Goal: Task Accomplishment & Management: Complete application form

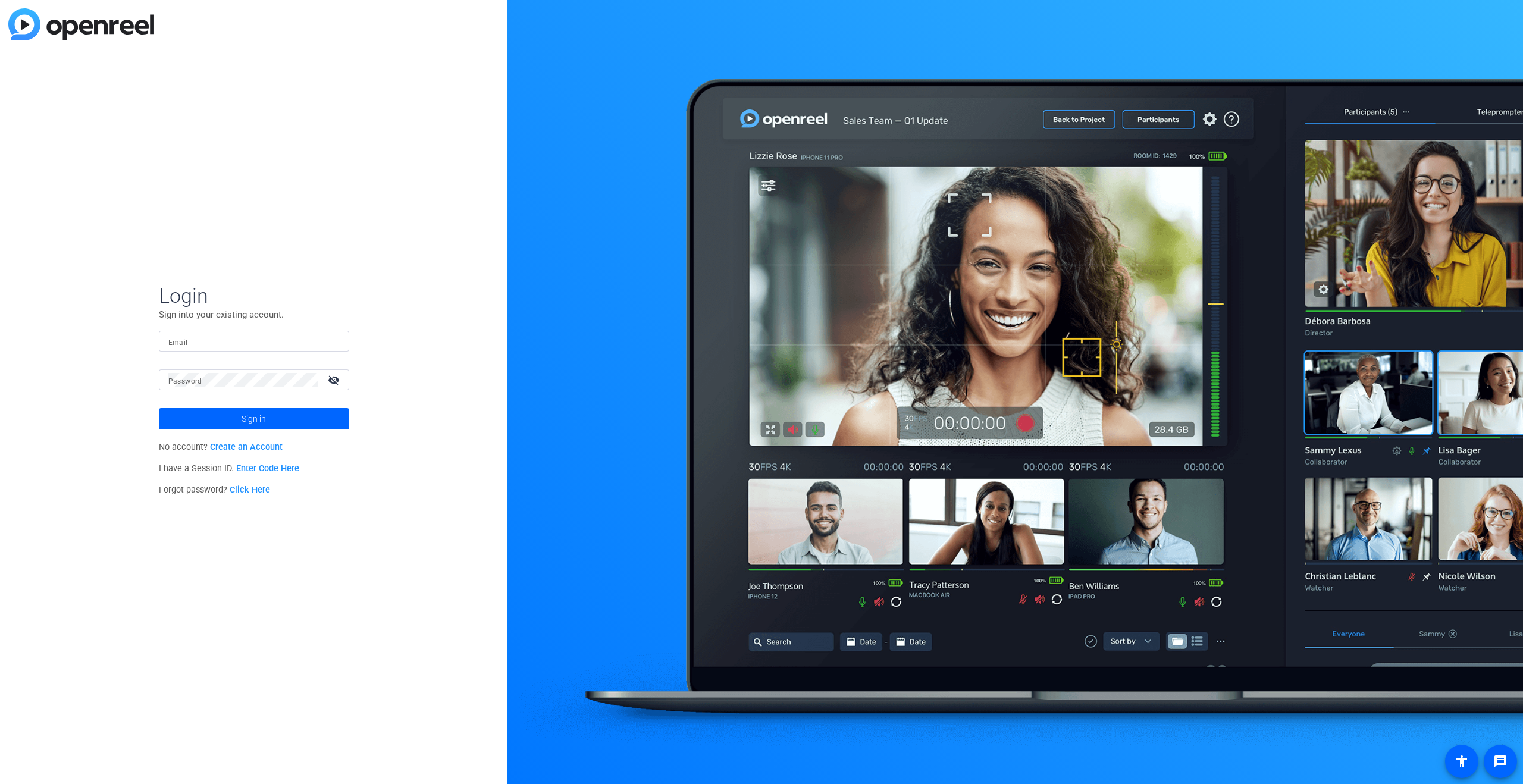
click at [182, 336] on div "Email" at bounding box center [253, 341] width 171 height 21
type input "[EMAIL_ADDRESS][DOMAIN_NAME]"
click at [267, 420] on span at bounding box center [254, 419] width 191 height 29
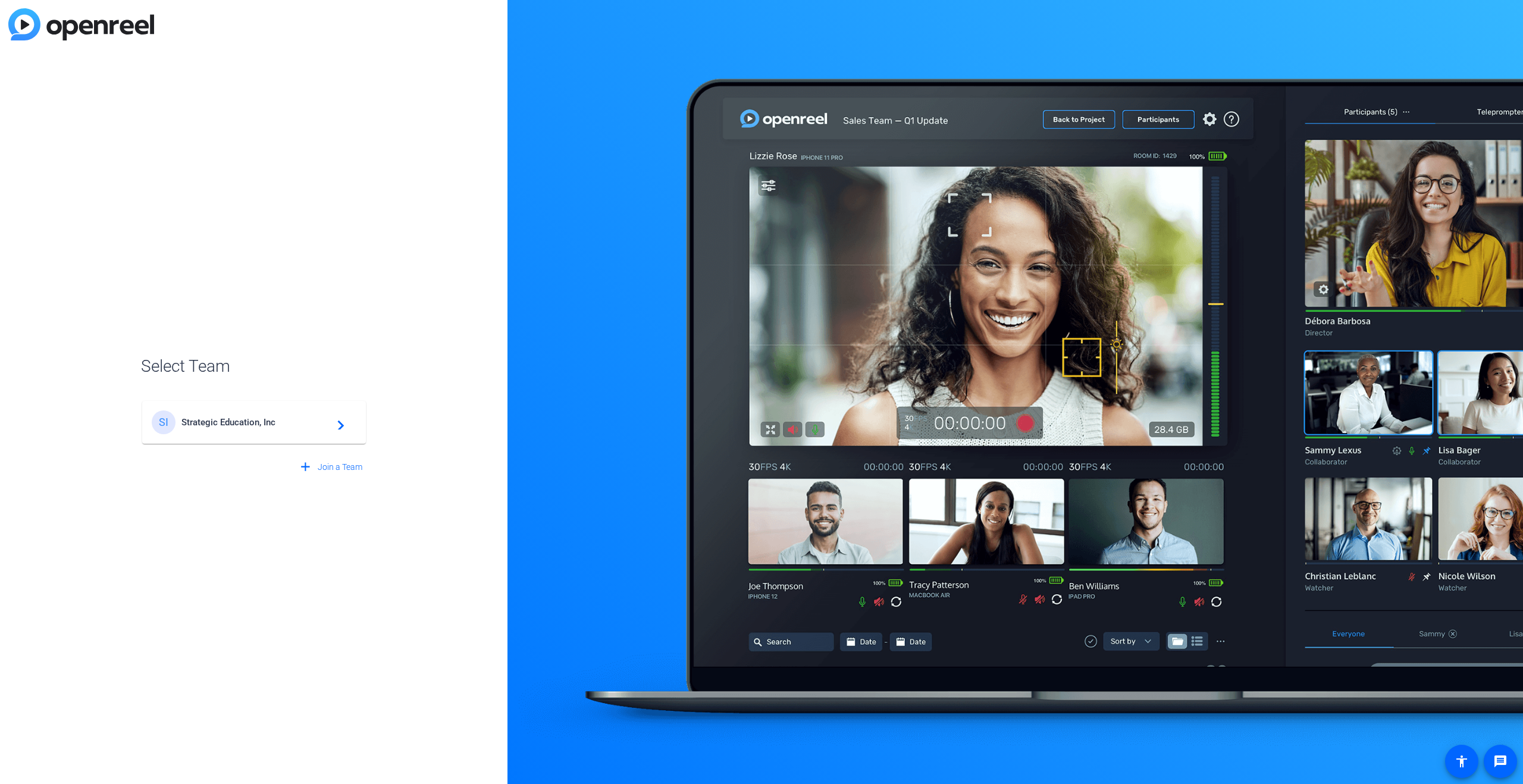
click at [267, 420] on span "Strategic Education, Inc" at bounding box center [255, 422] width 149 height 10
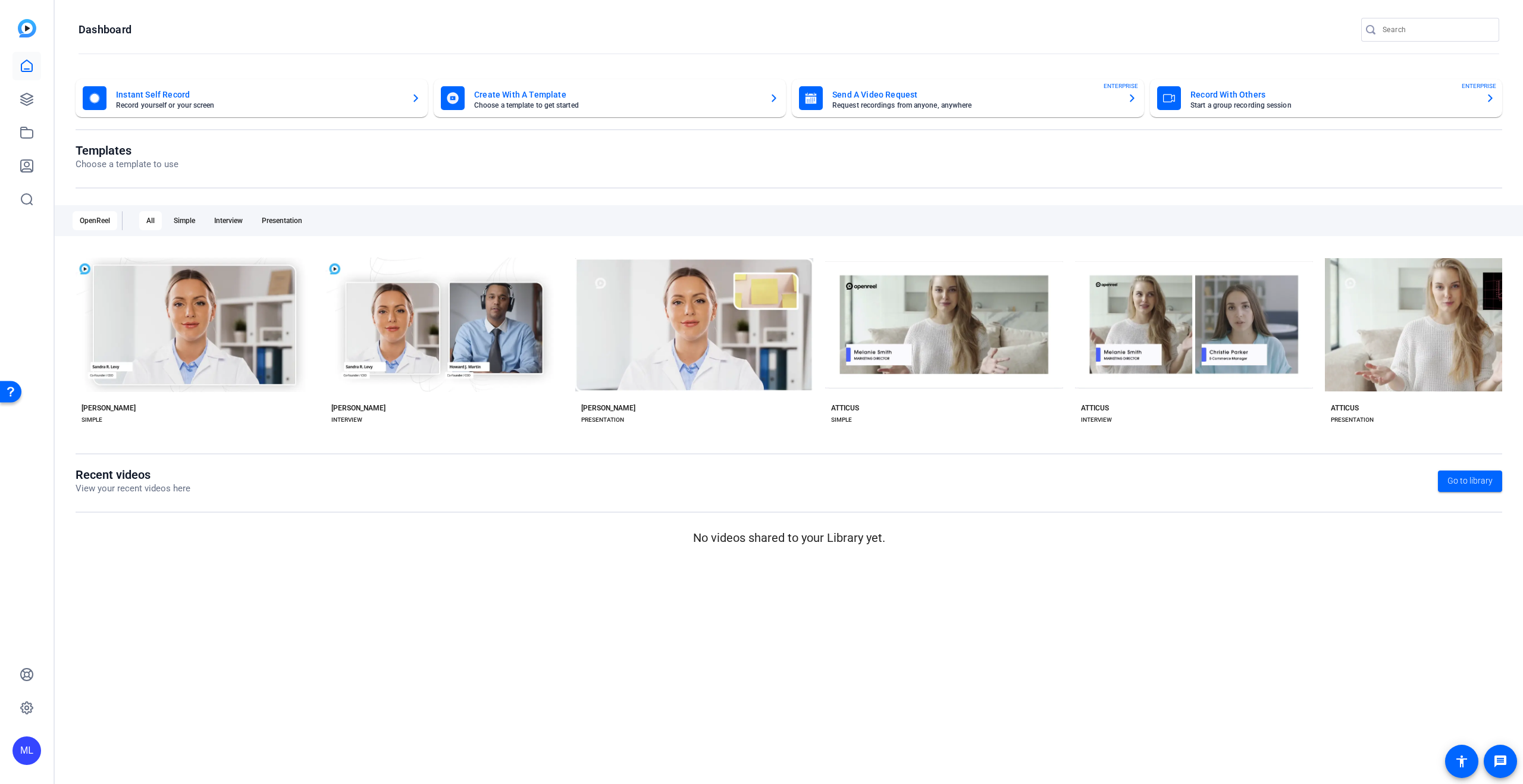
click at [949, 98] on mat-card-title "Send A Video Request" at bounding box center [975, 94] width 285 height 14
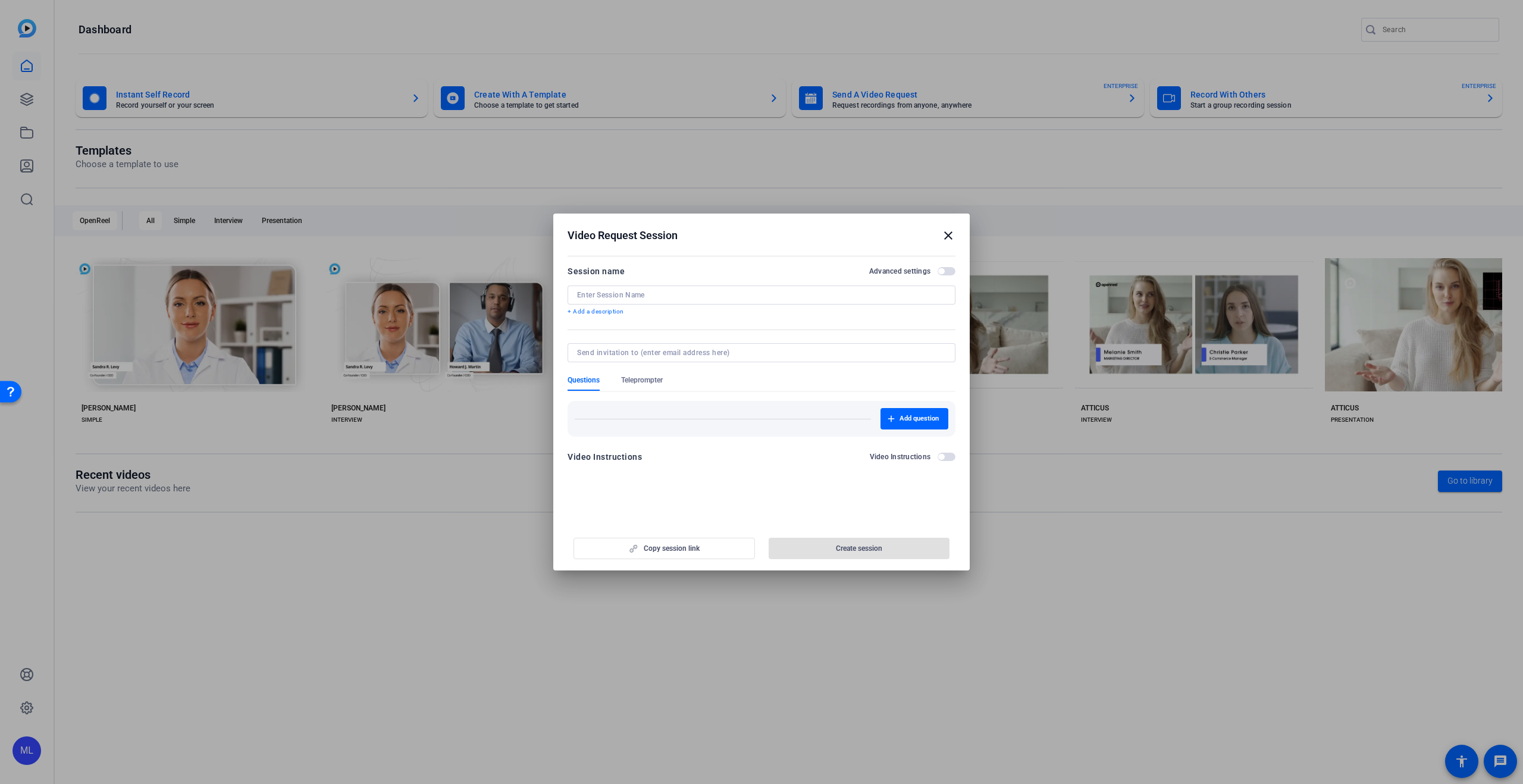
click at [947, 234] on mat-icon "close" at bounding box center [948, 235] width 14 height 14
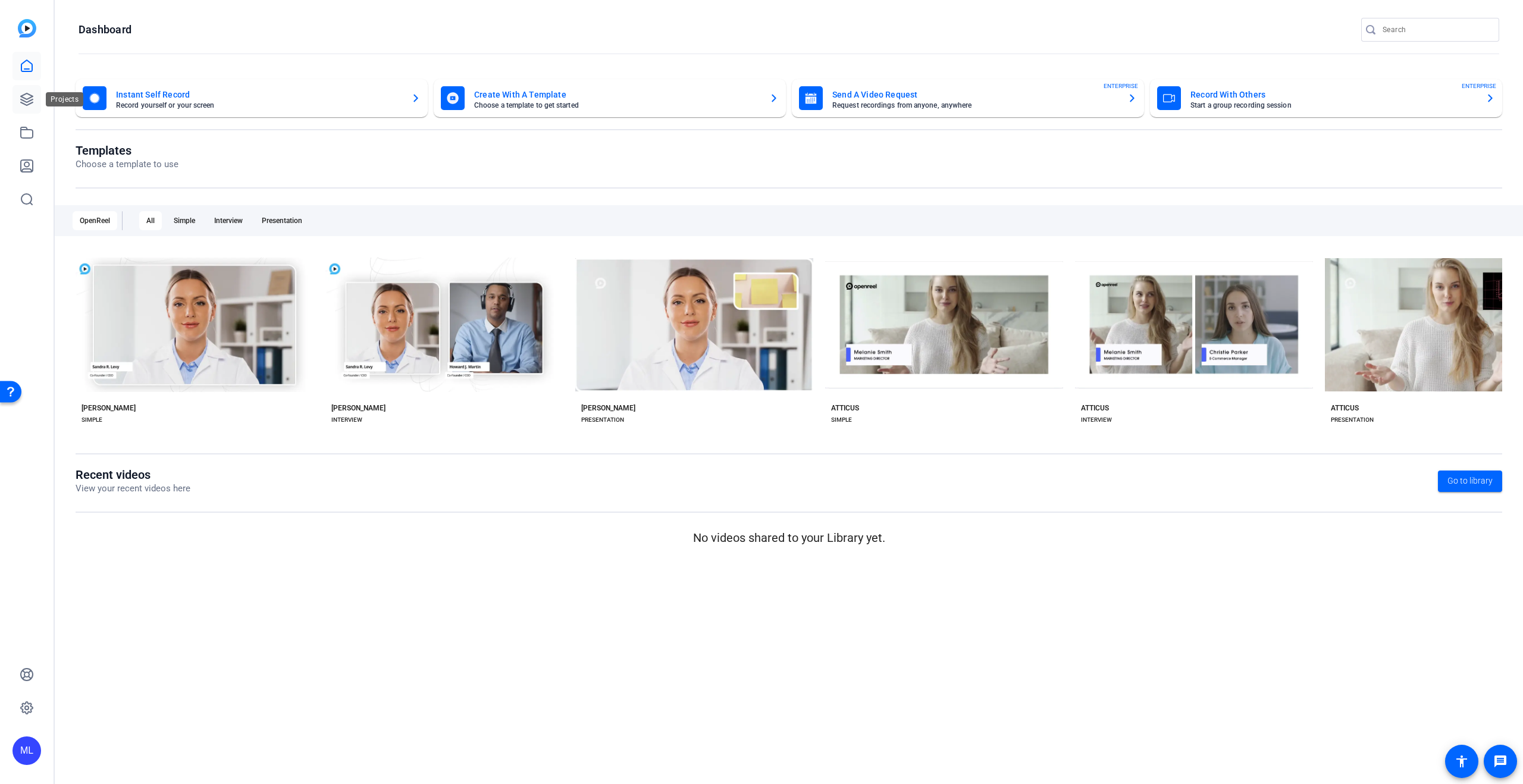
click at [25, 94] on icon at bounding box center [27, 99] width 12 height 12
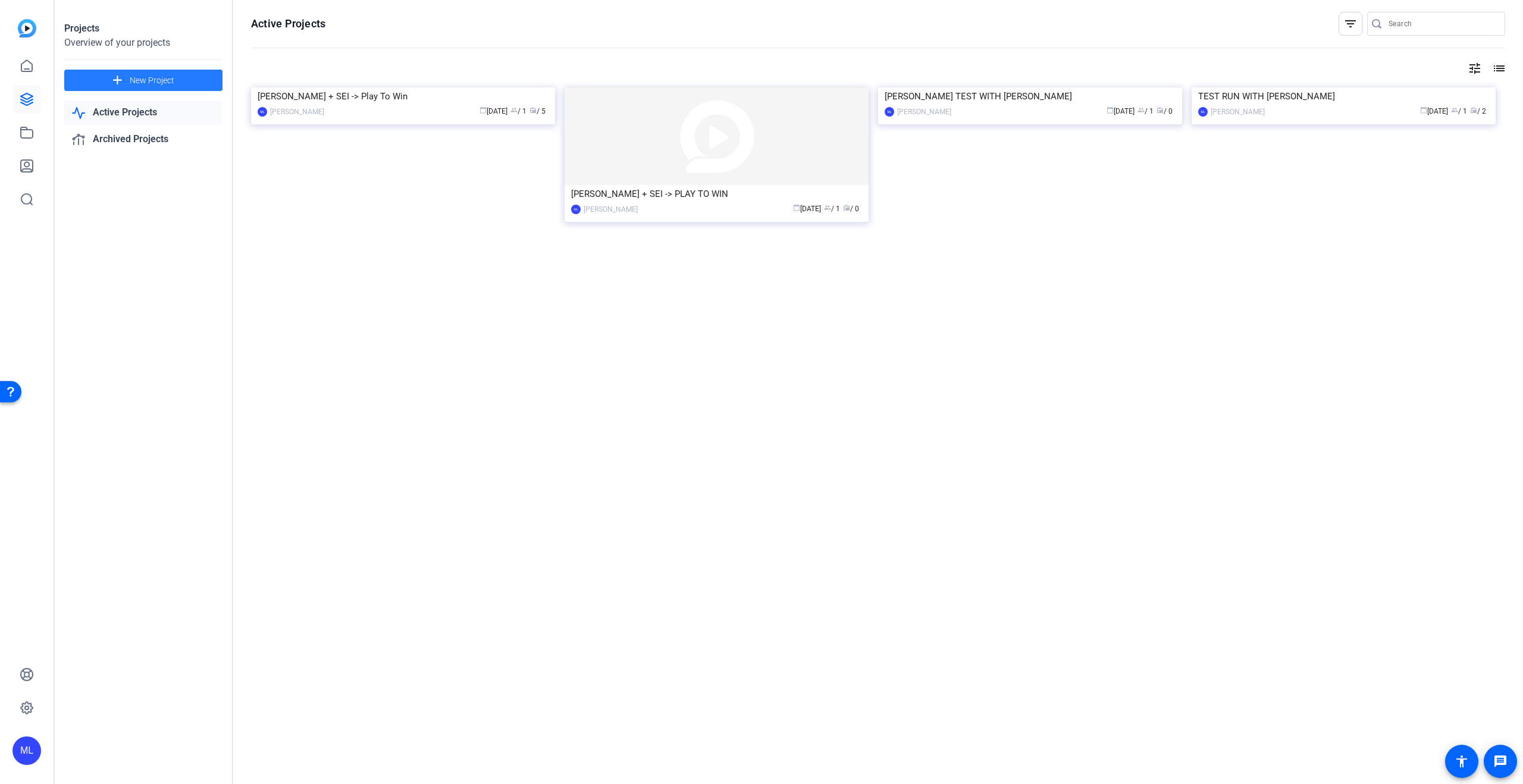
click at [106, 77] on span at bounding box center [144, 80] width 158 height 29
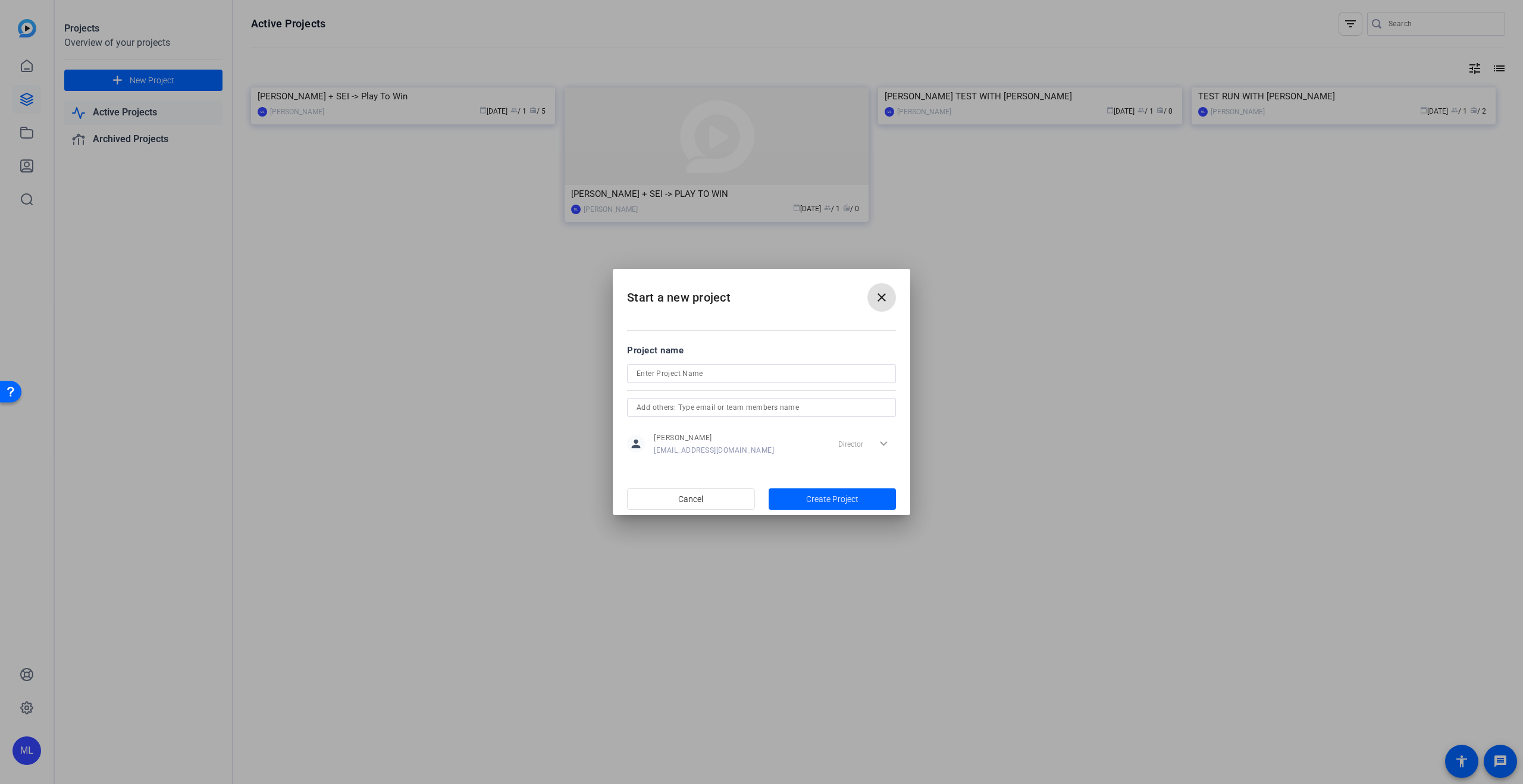
click at [726, 376] on input at bounding box center [761, 373] width 250 height 14
type input "ALL IN 2.0"
click at [835, 499] on span "Create Project" at bounding box center [832, 499] width 52 height 12
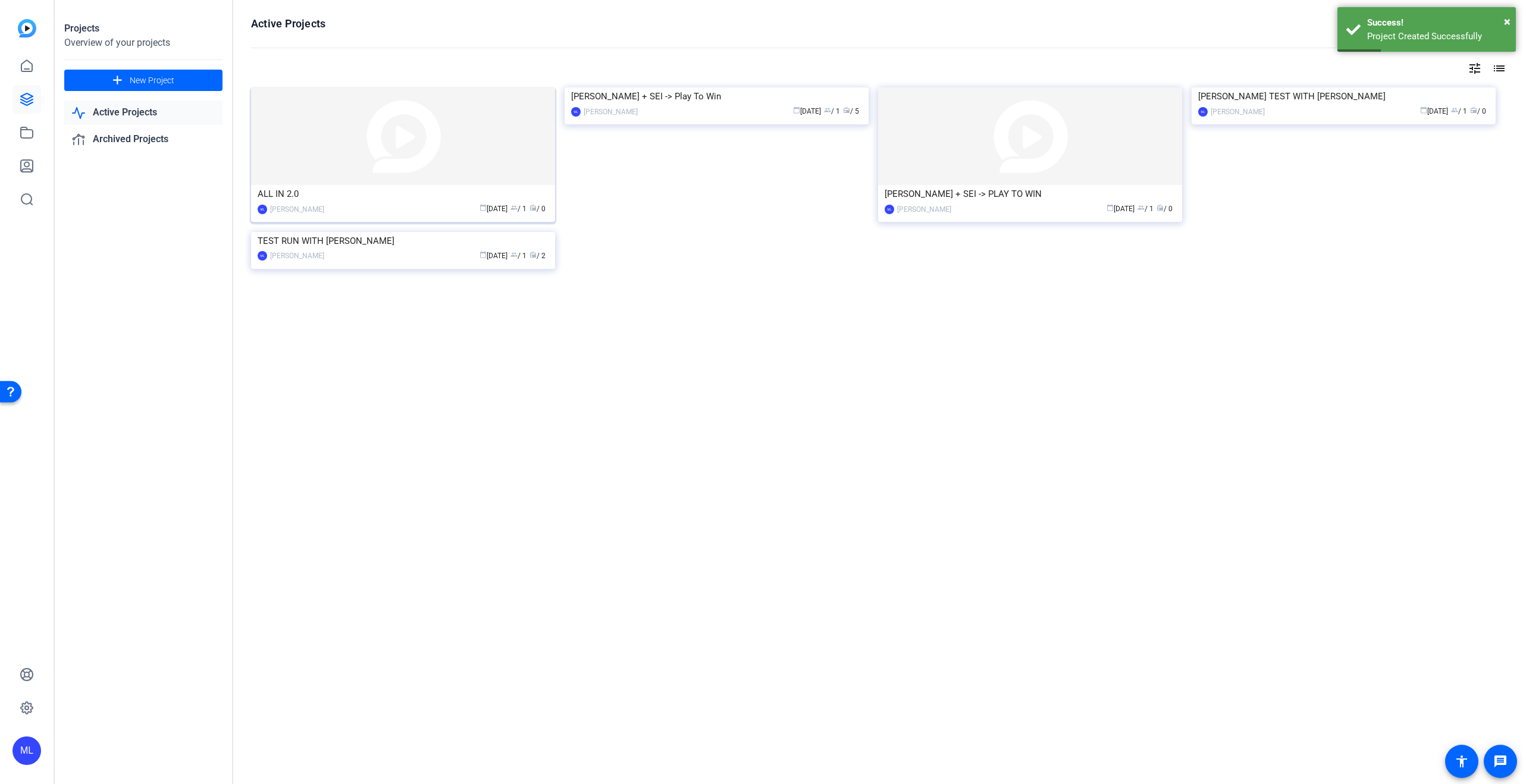
click at [392, 193] on div "ALL IN 2.0" at bounding box center [403, 194] width 291 height 18
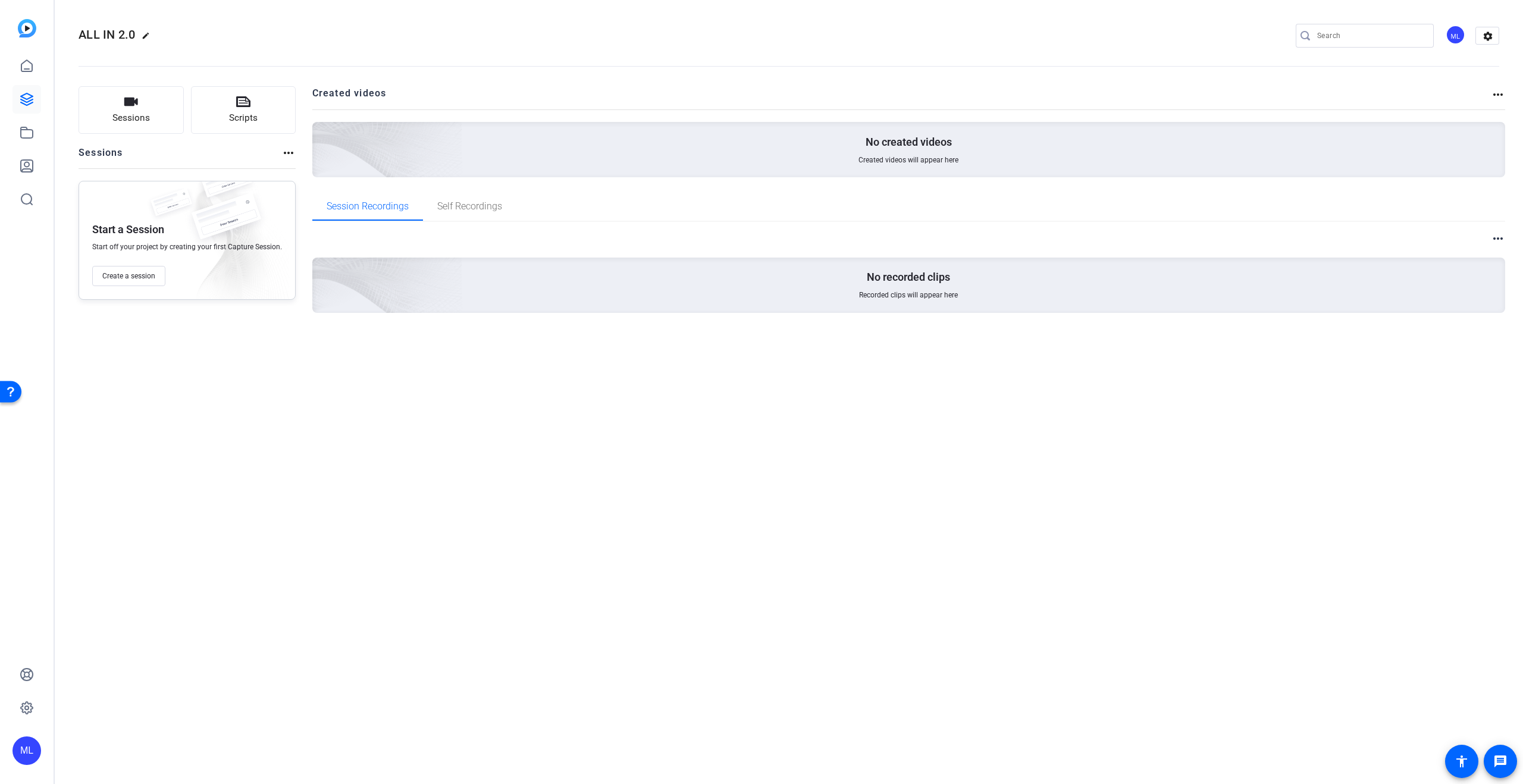
drag, startPoint x: 135, startPoint y: 108, endPoint x: 150, endPoint y: 226, distance: 118.9
click at [150, 226] on div "Sessions Scripts Sessions more_horiz Start a Session Start off your project by …" at bounding box center [187, 218] width 218 height 265
click at [146, 271] on span "Create a session" at bounding box center [129, 276] width 53 height 10
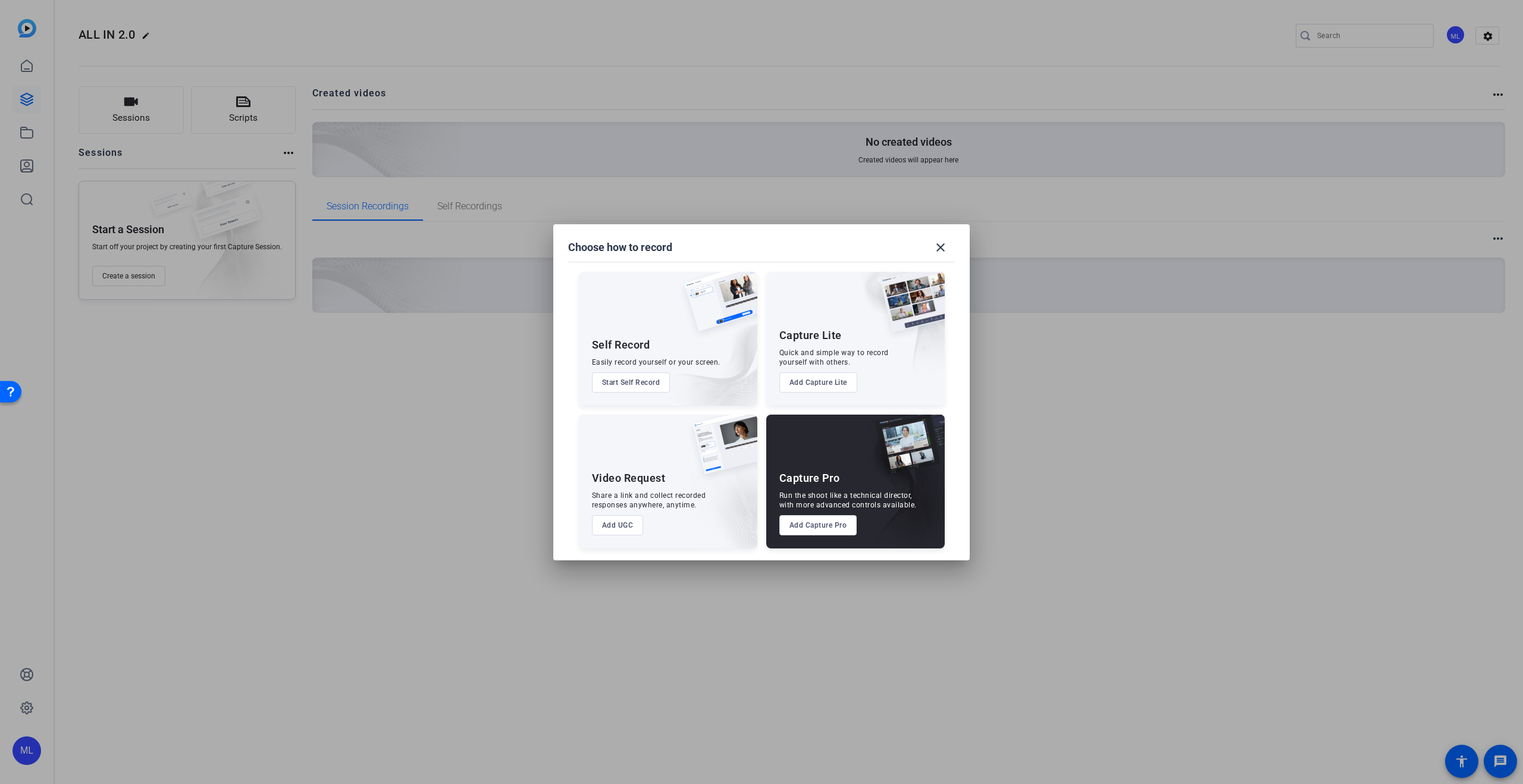
click at [837, 526] on button "Add Capture Pro" at bounding box center [818, 525] width 78 height 20
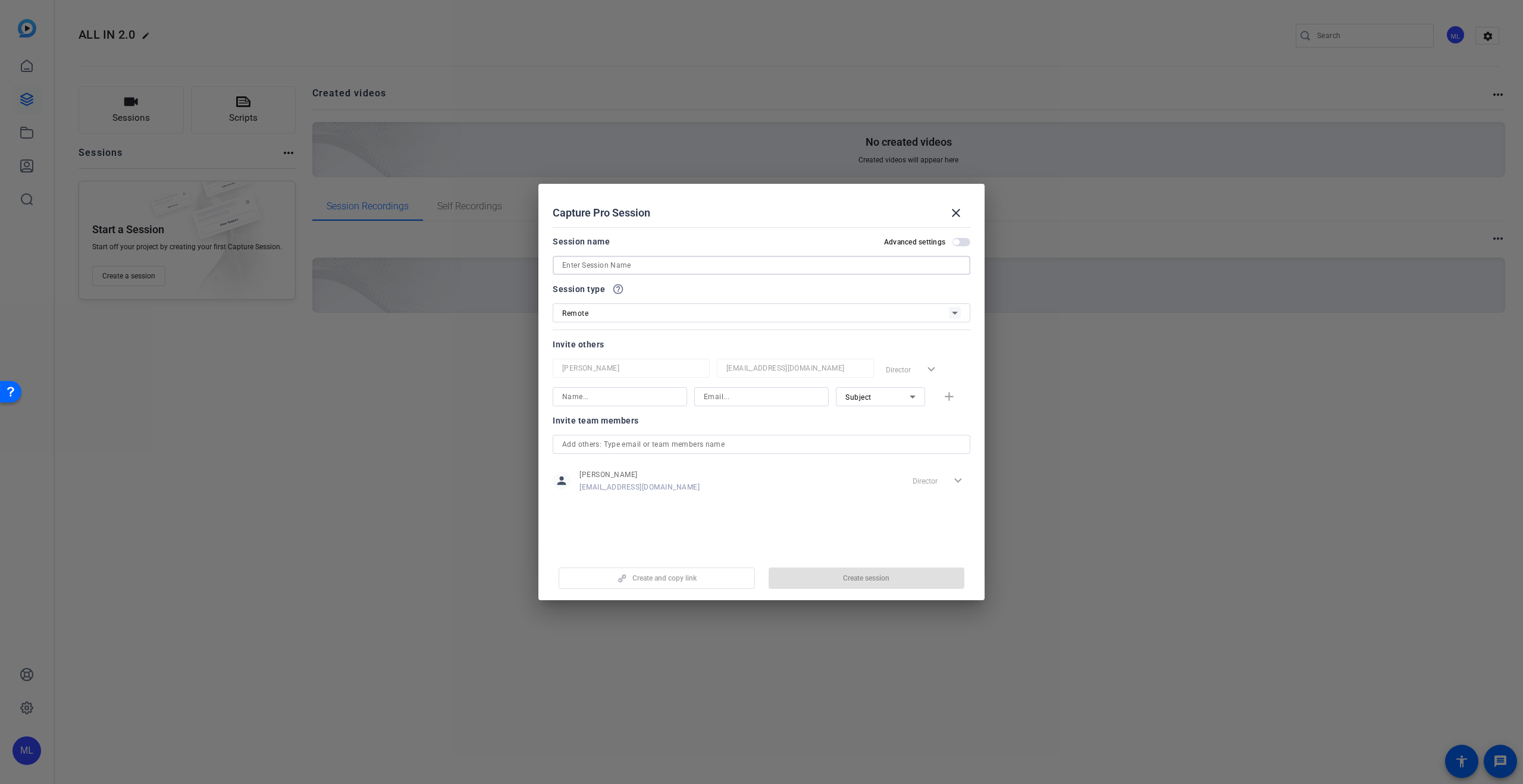
click at [596, 270] on input at bounding box center [762, 265] width 399 height 14
type input "A"
type input "[PERSON_NAME] INTERVIEW"
click at [934, 370] on div "Director expand_more" at bounding box center [925, 369] width 90 height 22
click at [929, 365] on div "Director expand_more" at bounding box center [925, 369] width 90 height 22
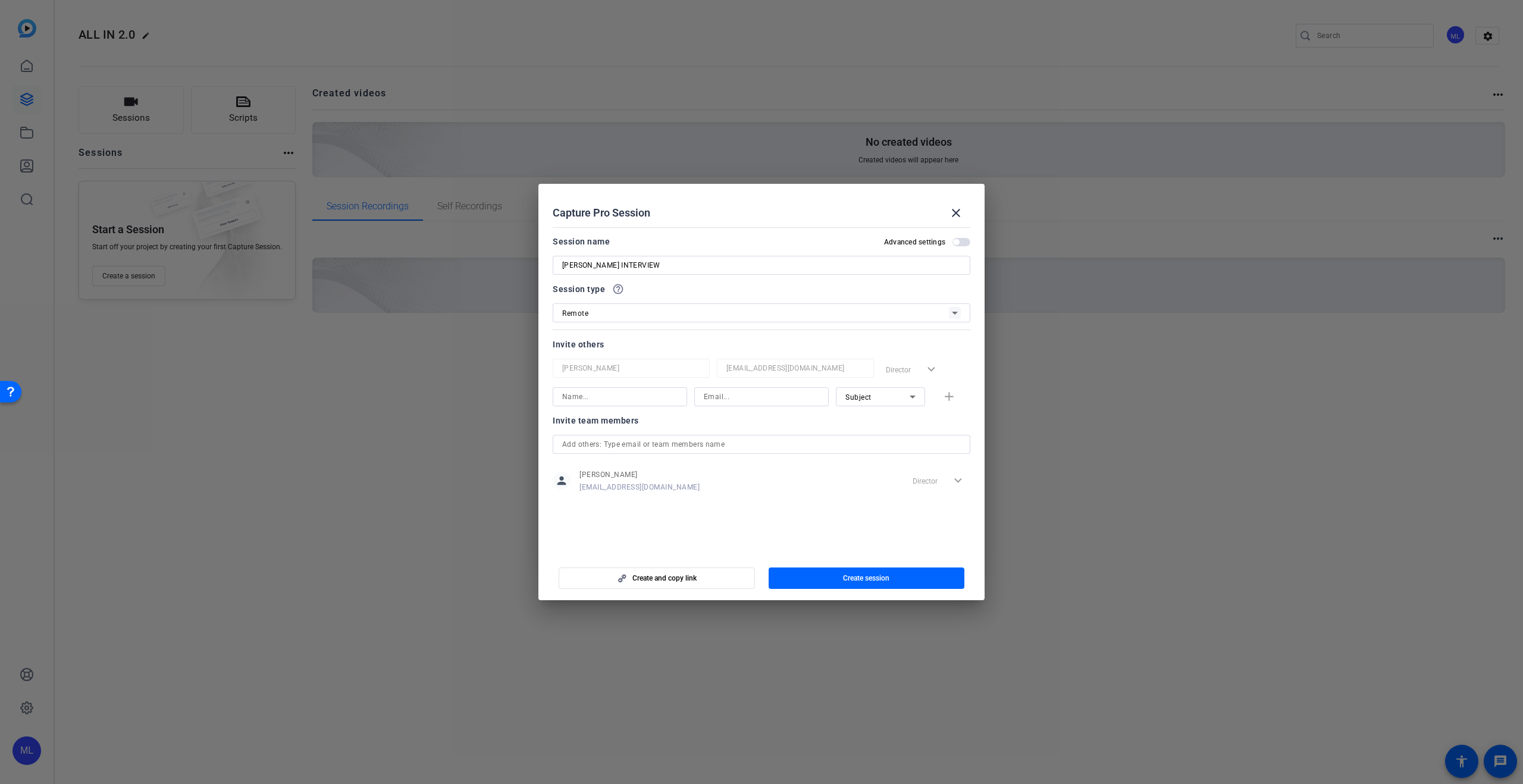
click at [631, 396] on input at bounding box center [620, 397] width 116 height 14
click at [663, 577] on span "Create and copy link" at bounding box center [665, 578] width 64 height 10
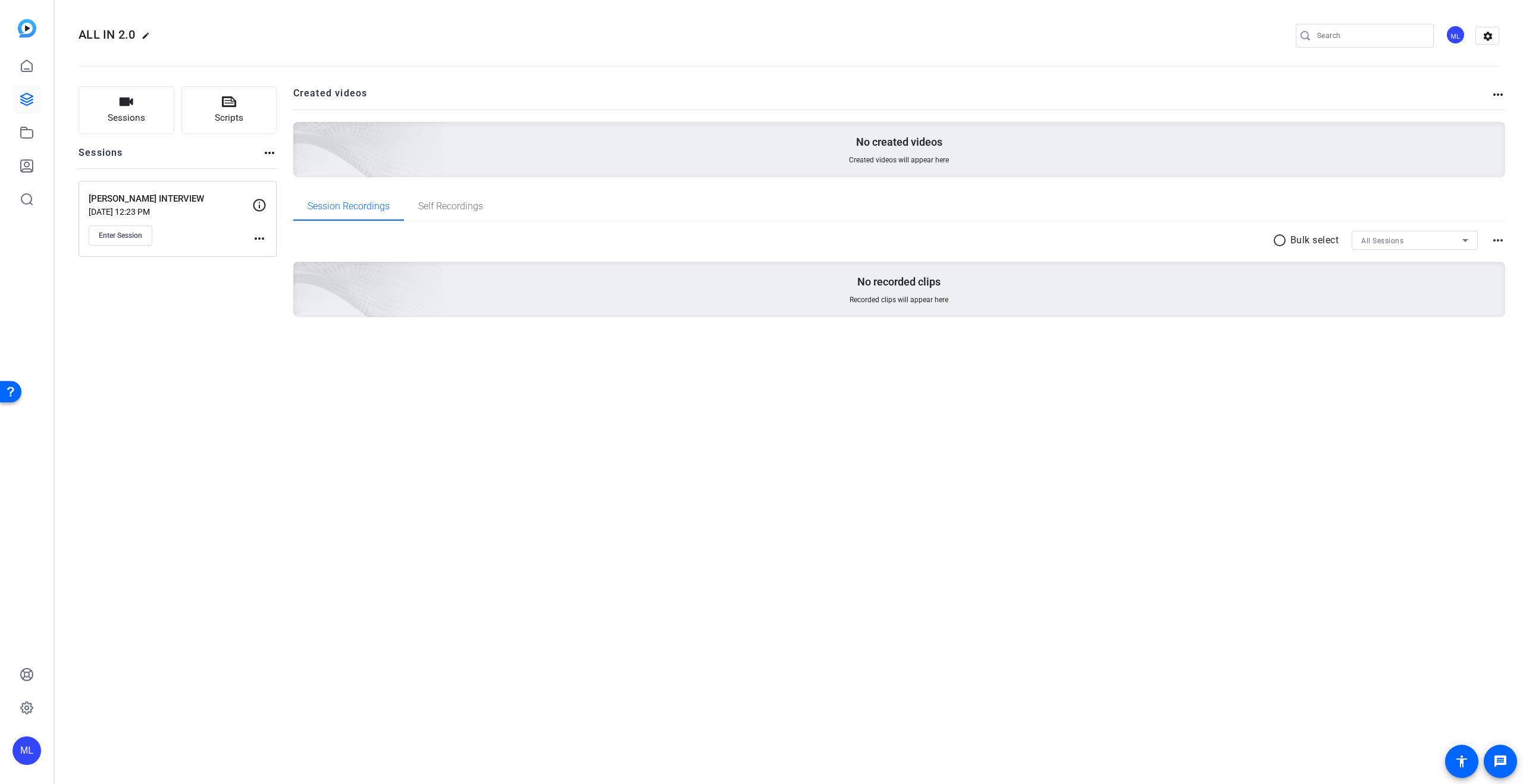
click at [257, 237] on mat-icon "more_horiz" at bounding box center [259, 238] width 14 height 14
click at [264, 255] on span "Edit Session" at bounding box center [289, 256] width 54 height 14
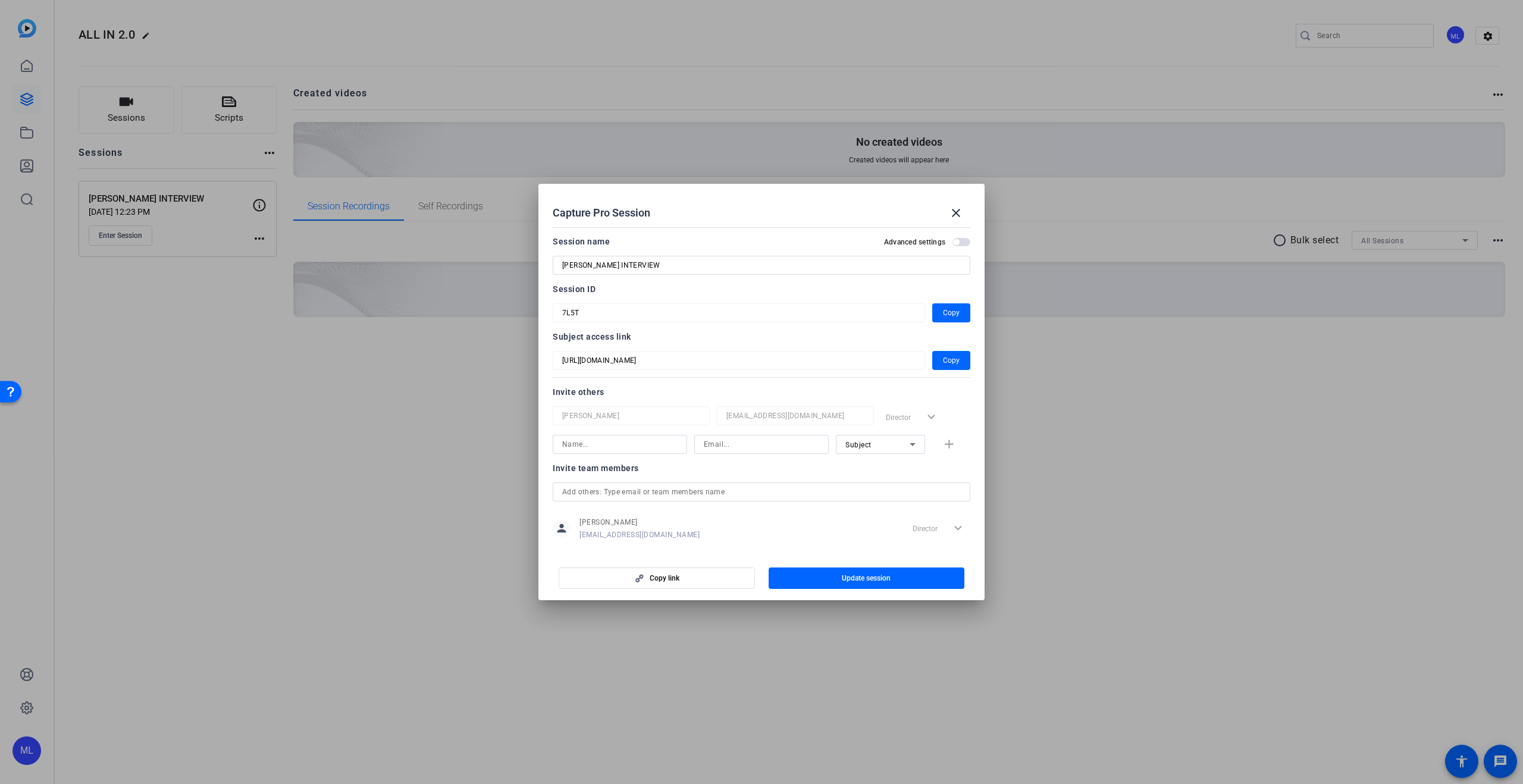
click at [597, 446] on input at bounding box center [620, 444] width 116 height 14
click at [956, 241] on span "button" at bounding box center [956, 242] width 6 height 6
click at [572, 450] on input at bounding box center [620, 444] width 116 height 14
type input "[PERSON_NAME]"
click at [869, 443] on span "Subject" at bounding box center [858, 446] width 26 height 9
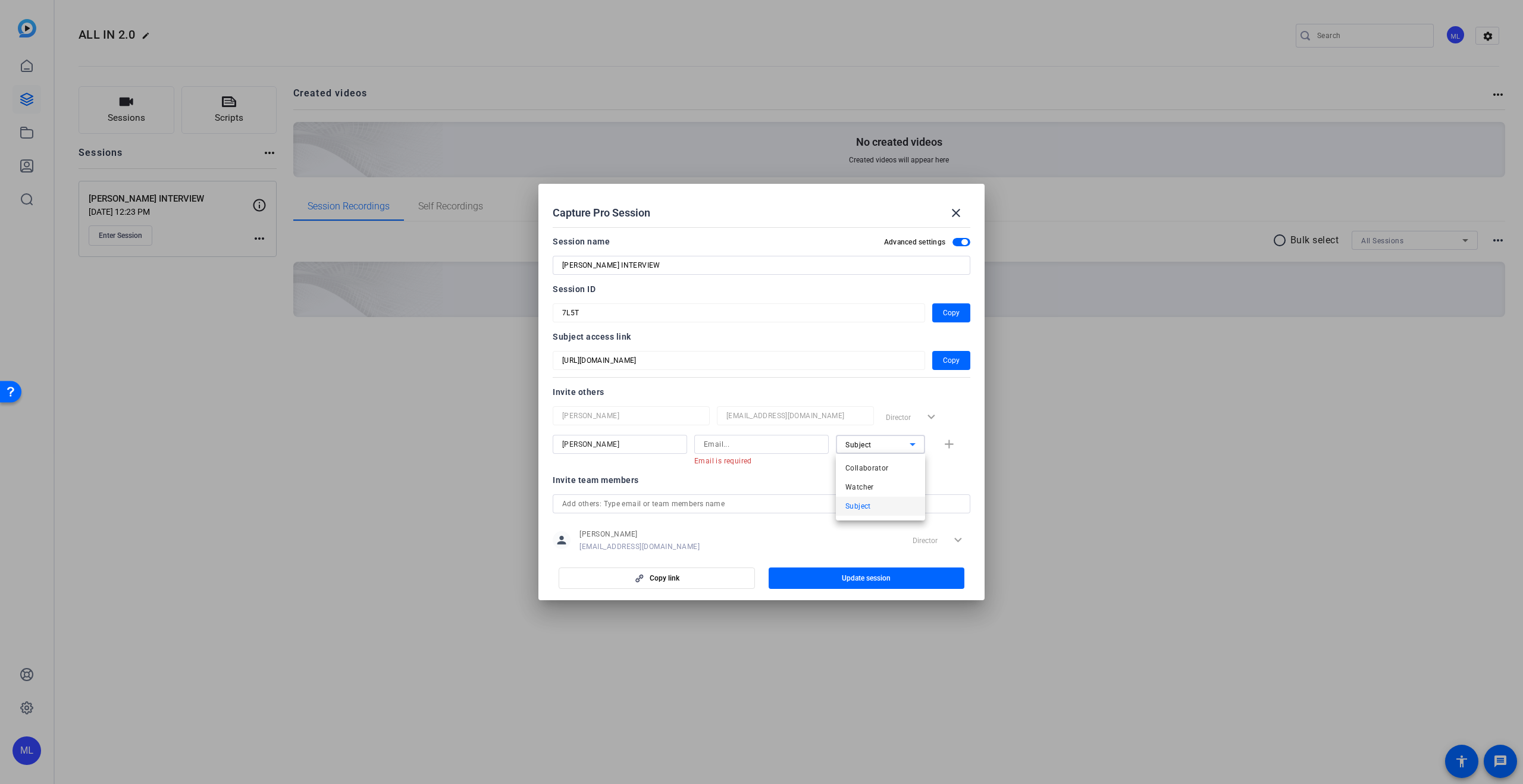
click at [869, 443] on div at bounding box center [762, 392] width 1523 height 784
